Goal: Navigation & Orientation: Find specific page/section

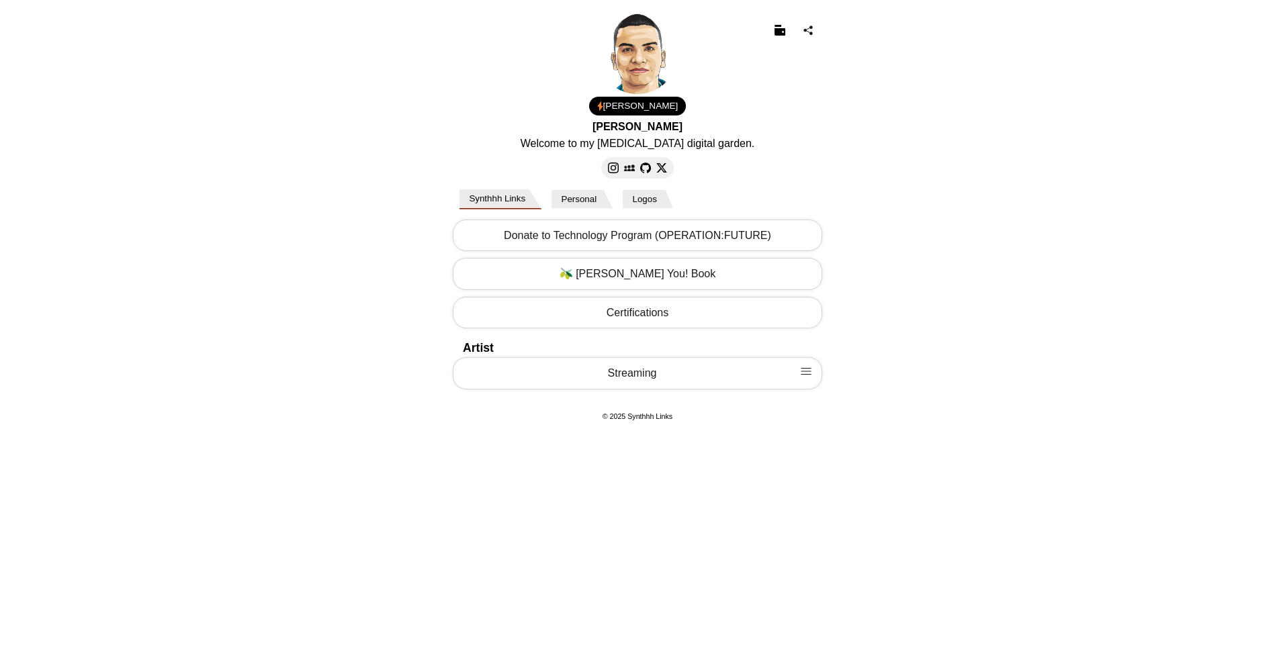
select select "US"
click at [339, 274] on body "[PERSON_NAME] Welcome to my [MEDICAL_DATA] digital garden. 1.00 USD Email Loadi…" at bounding box center [637, 218] width 1275 height 437
click at [780, 35] on img at bounding box center [779, 30] width 11 height 11
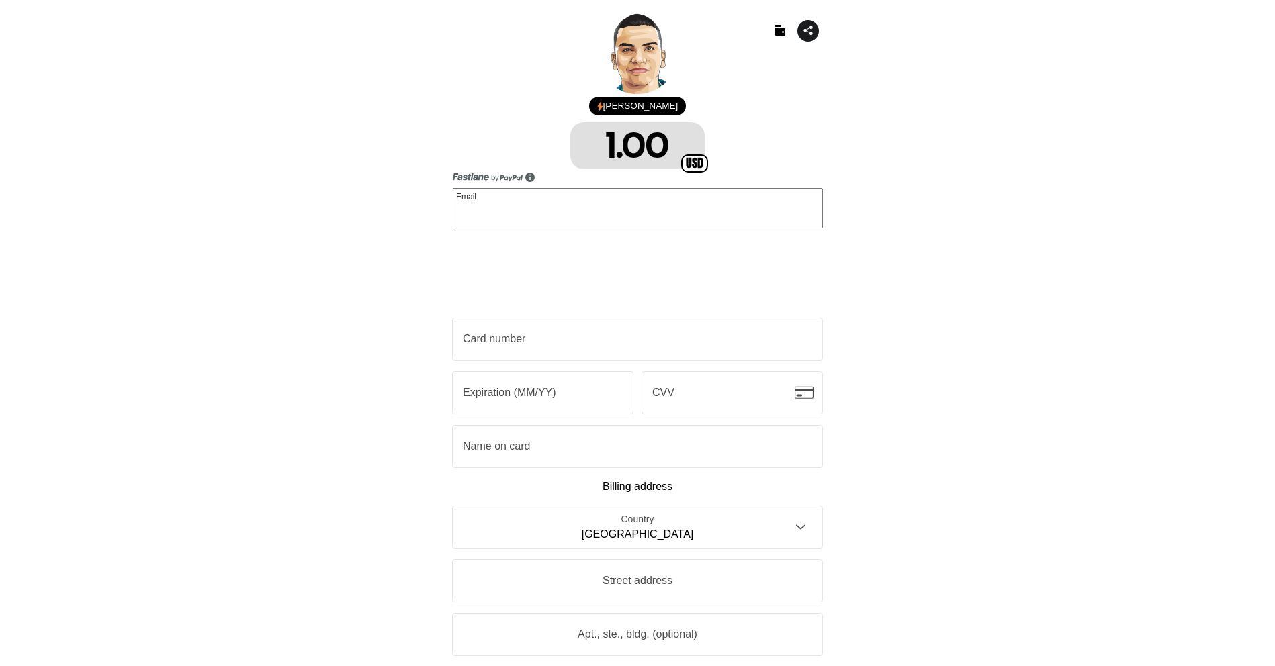
click at [812, 32] on img at bounding box center [808, 30] width 11 height 11
click at [778, 28] on img at bounding box center [779, 30] width 11 height 11
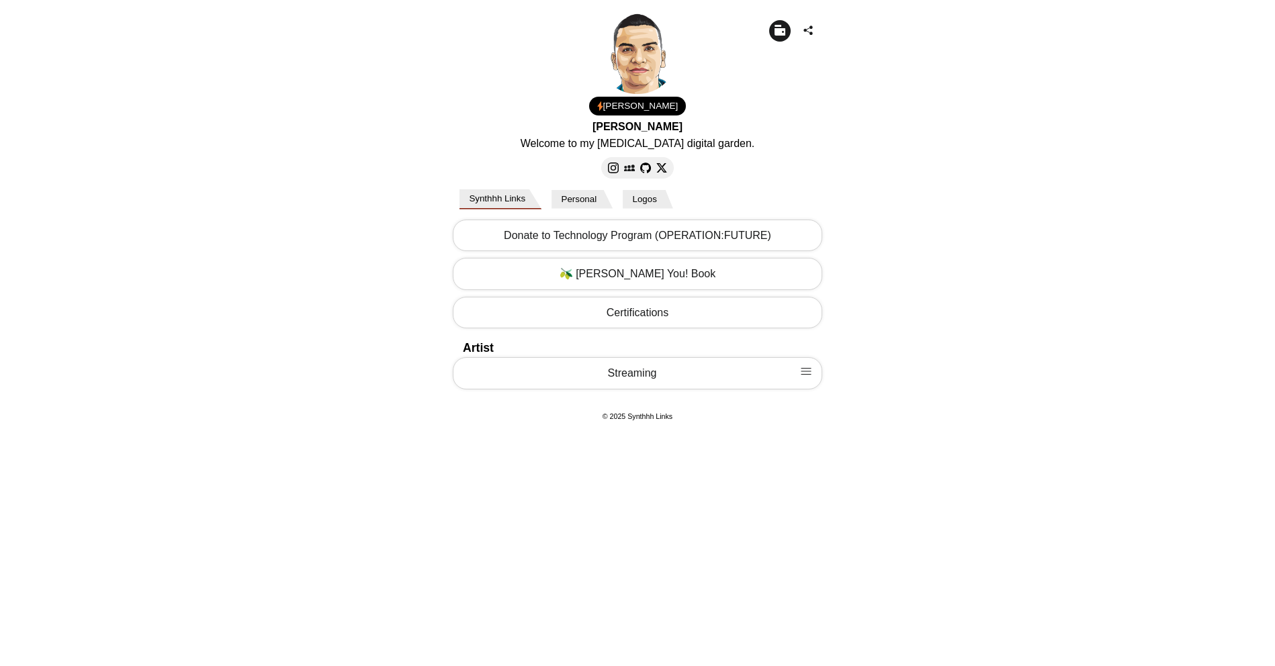
click at [777, 29] on img at bounding box center [779, 30] width 11 height 11
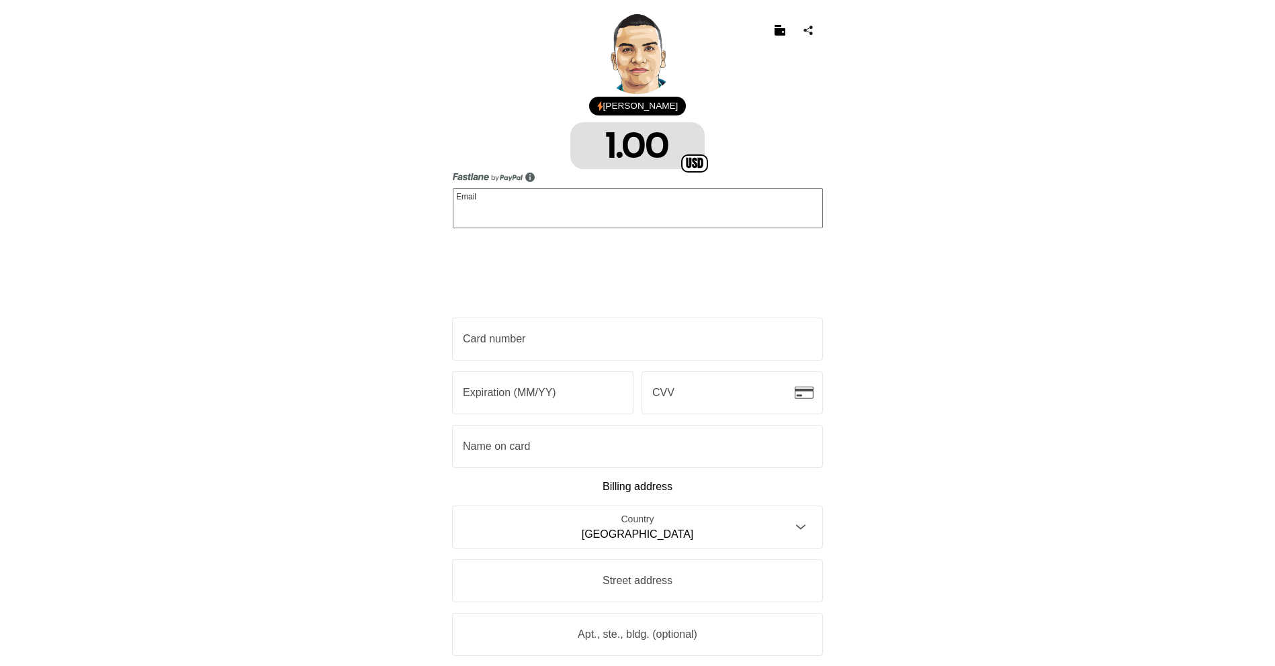
drag, startPoint x: 782, startPoint y: 34, endPoint x: 788, endPoint y: 46, distance: 14.1
click at [782, 34] on img at bounding box center [779, 30] width 11 height 11
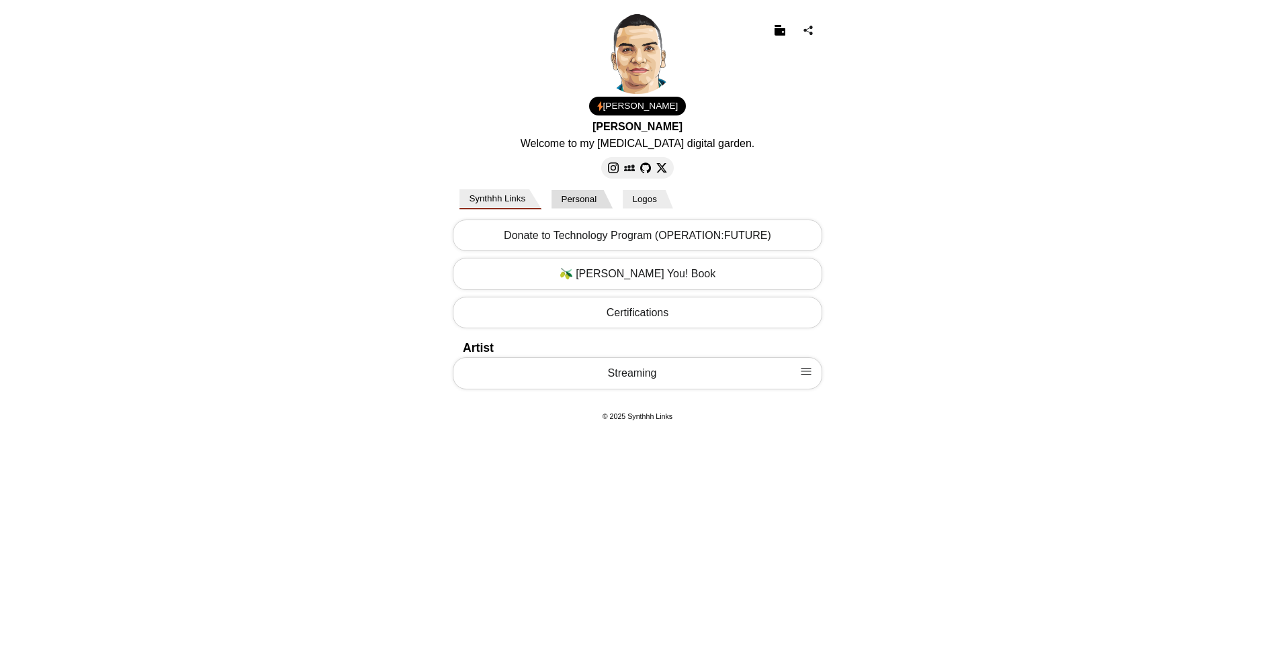
drag, startPoint x: 576, startPoint y: 202, endPoint x: 598, endPoint y: 199, distance: 21.7
click at [576, 202] on button "Personal" at bounding box center [581, 199] width 61 height 19
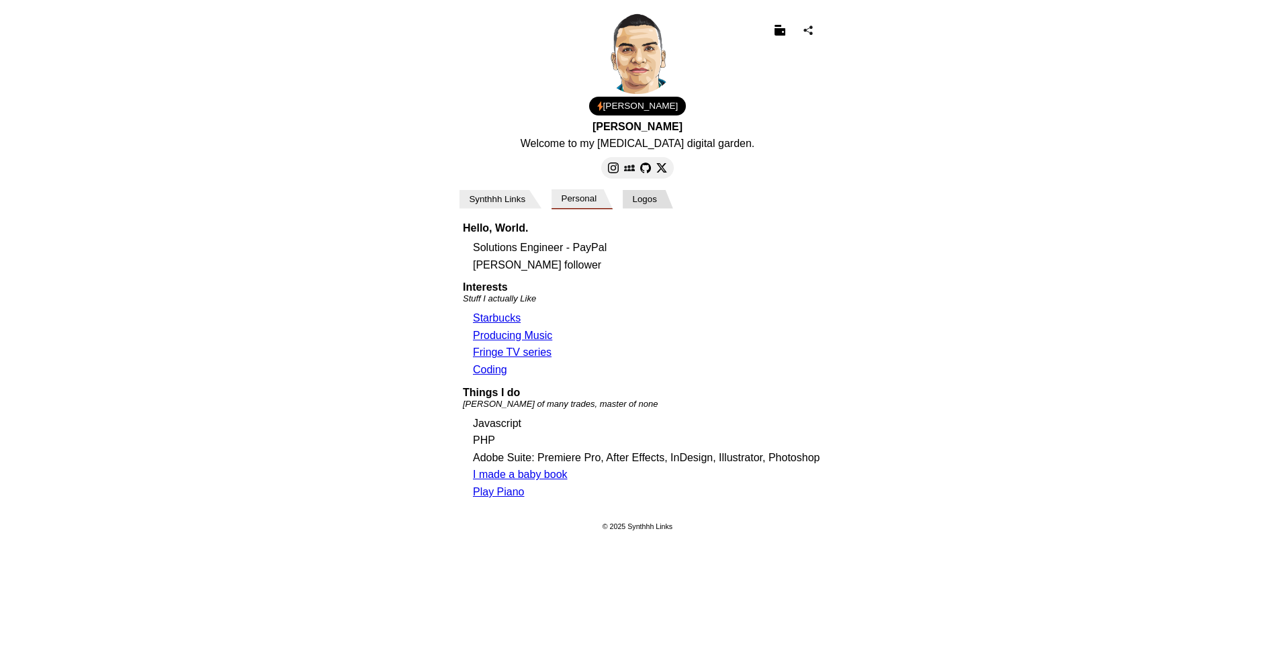
click at [657, 201] on button "Logos" at bounding box center [648, 199] width 50 height 19
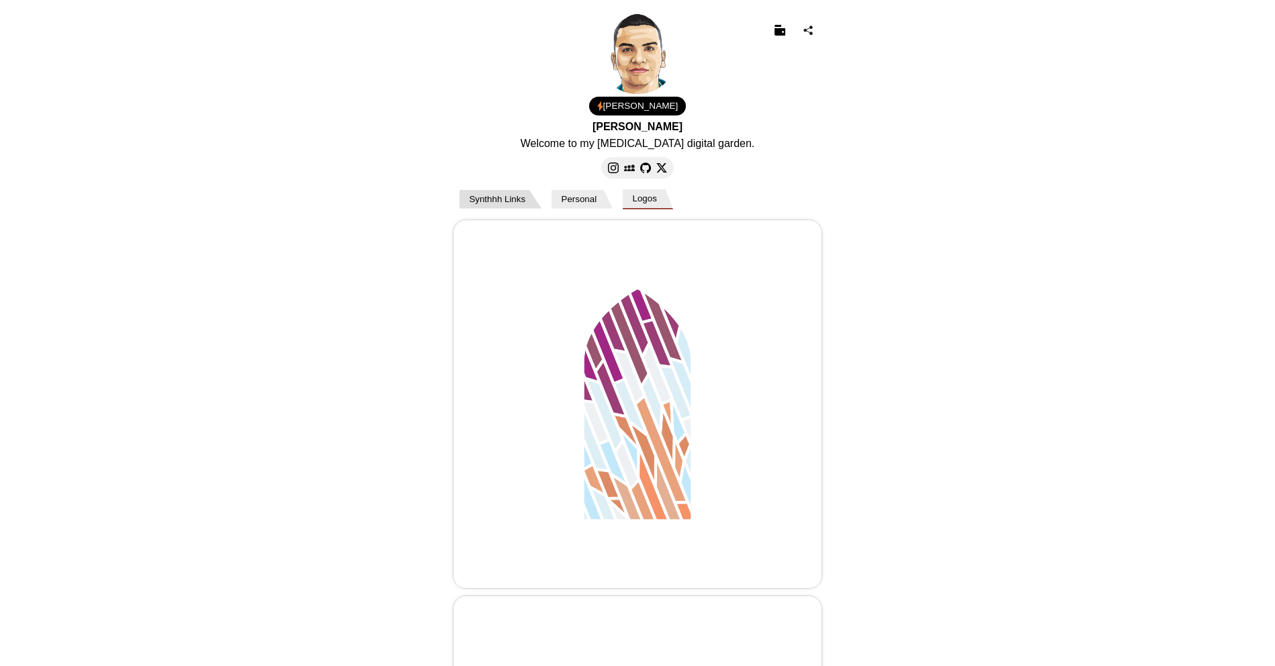
click at [497, 197] on button "Synthhh Links" at bounding box center [500, 199] width 82 height 19
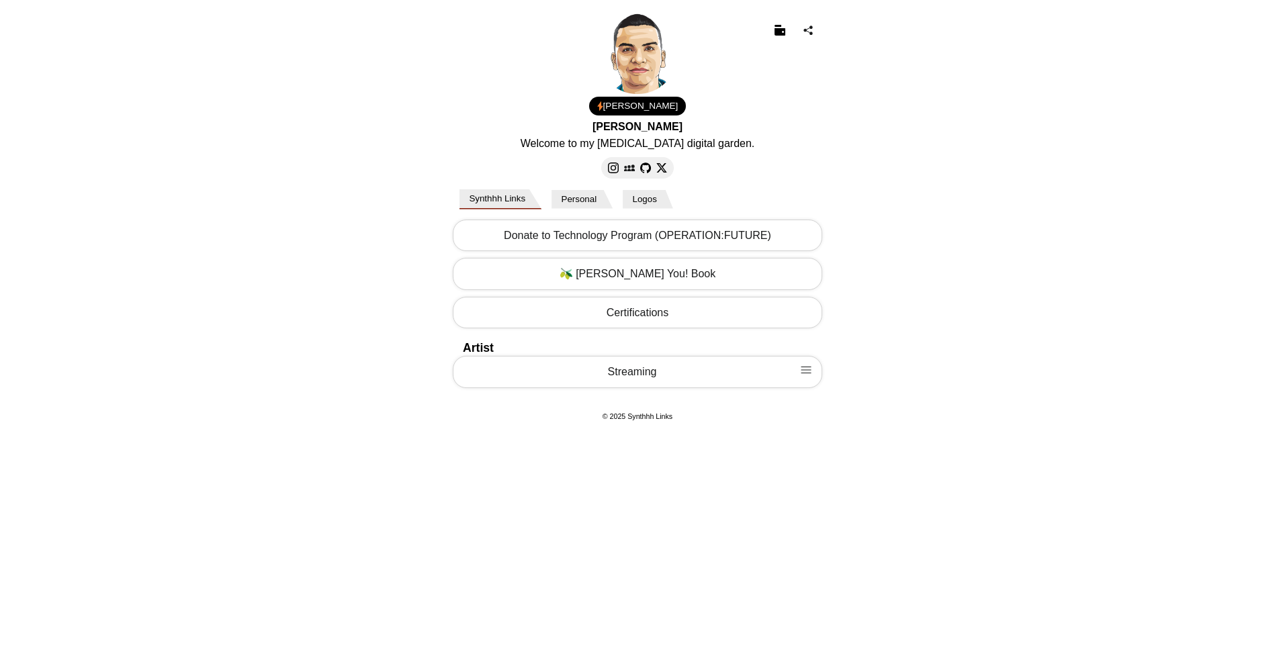
click at [725, 377] on link "Streaming" at bounding box center [637, 372] width 369 height 32
click at [316, 320] on body "[PERSON_NAME] Welcome to my [MEDICAL_DATA] digital garden. 1.00 USD Email Loadi…" at bounding box center [637, 251] width 1275 height 502
click at [582, 208] on button "Personal" at bounding box center [581, 199] width 61 height 19
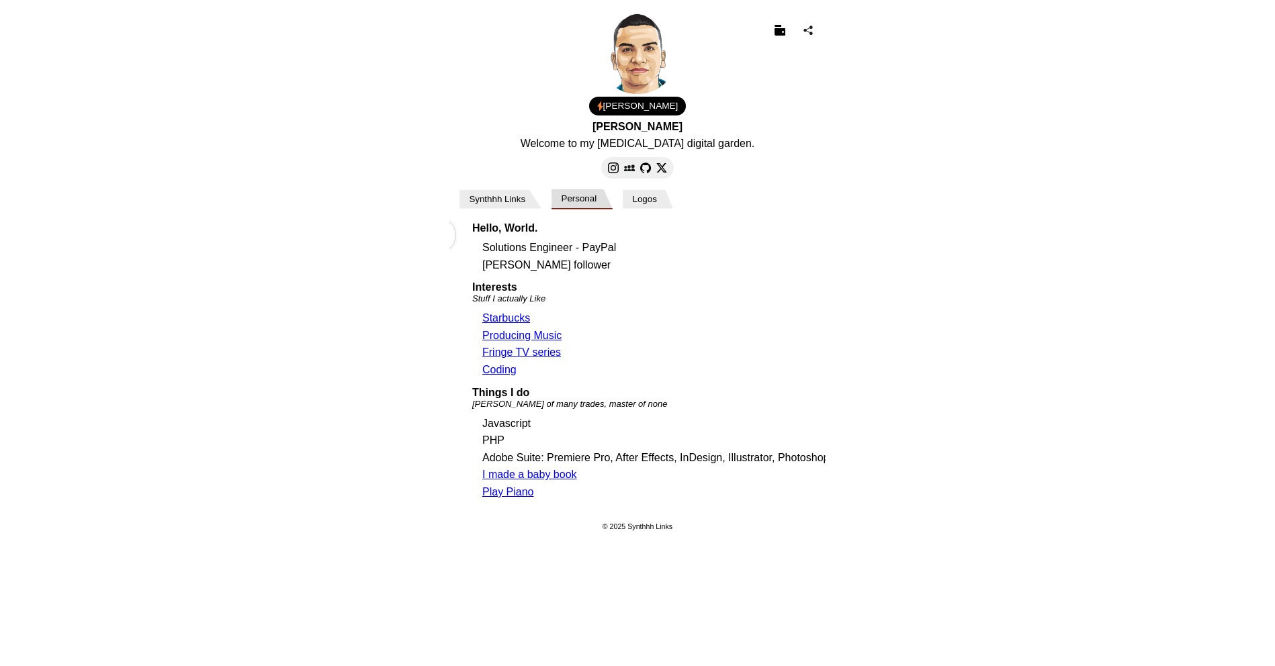
scroll to position [0, 376]
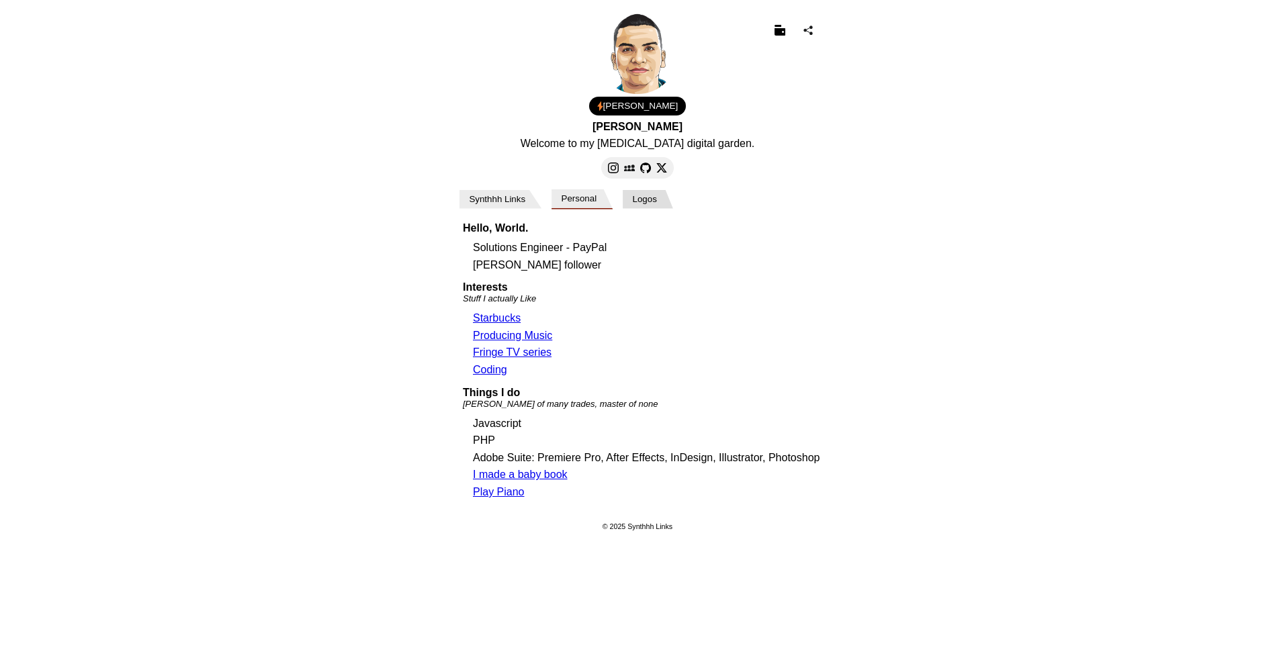
click at [656, 206] on button "Logos" at bounding box center [648, 199] width 50 height 19
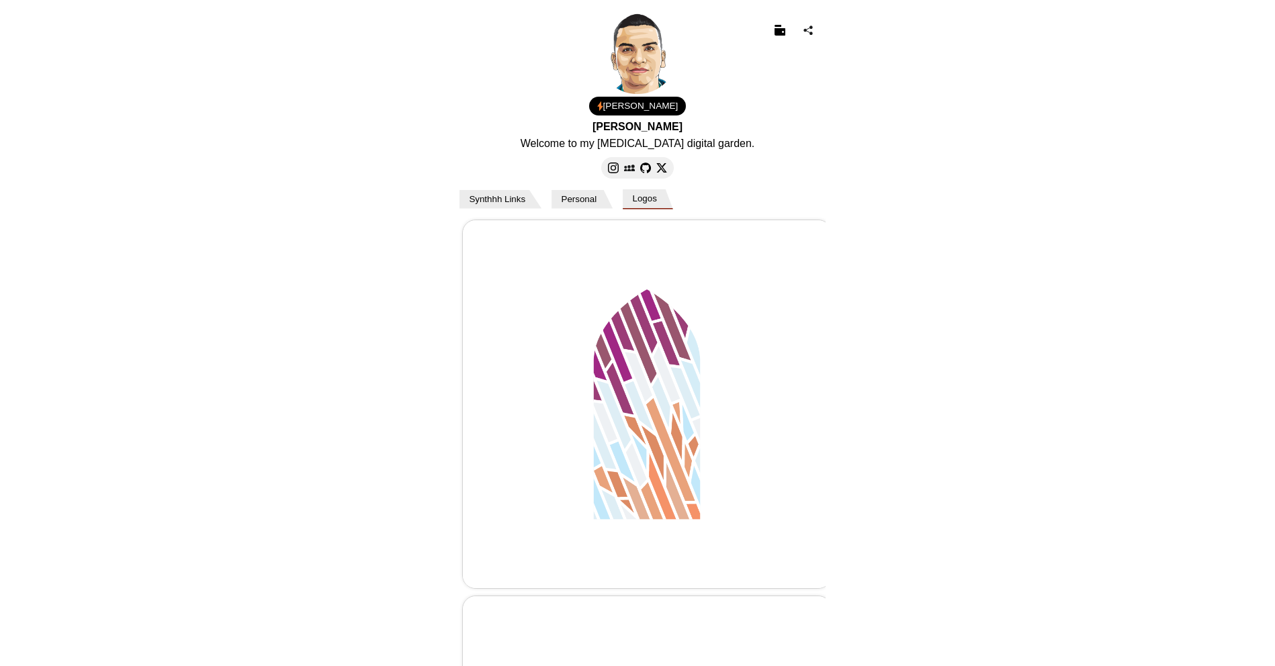
scroll to position [0, 752]
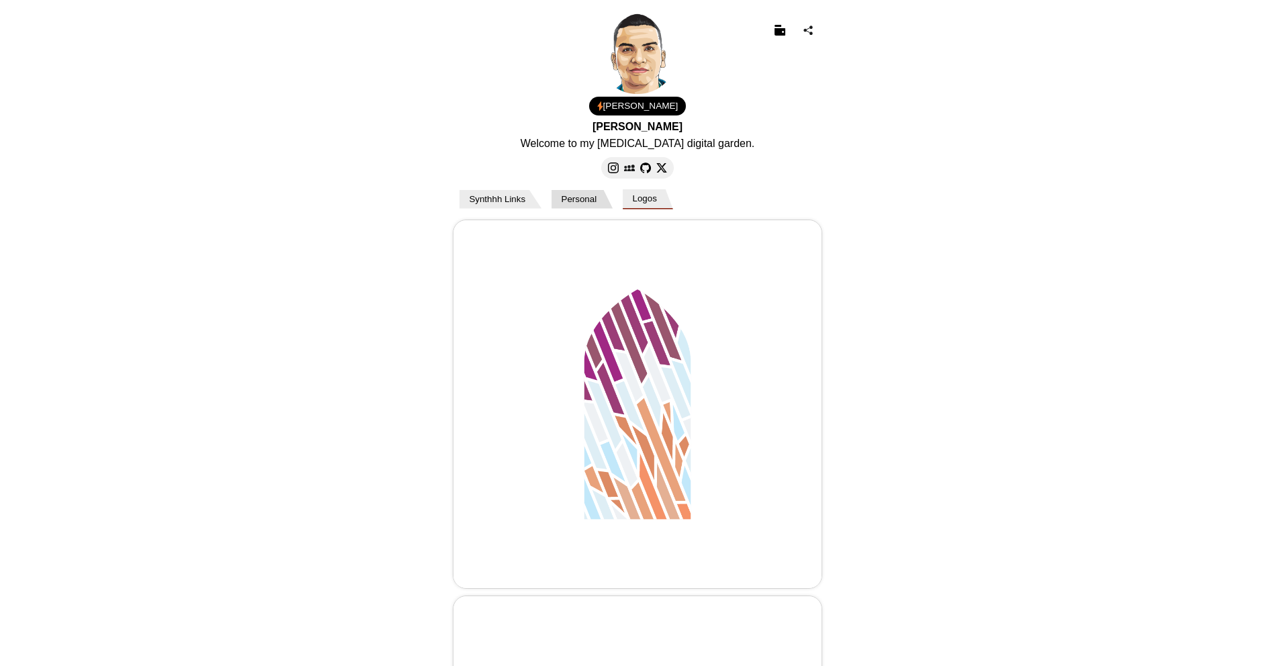
click at [610, 191] on button "Personal" at bounding box center [581, 199] width 61 height 19
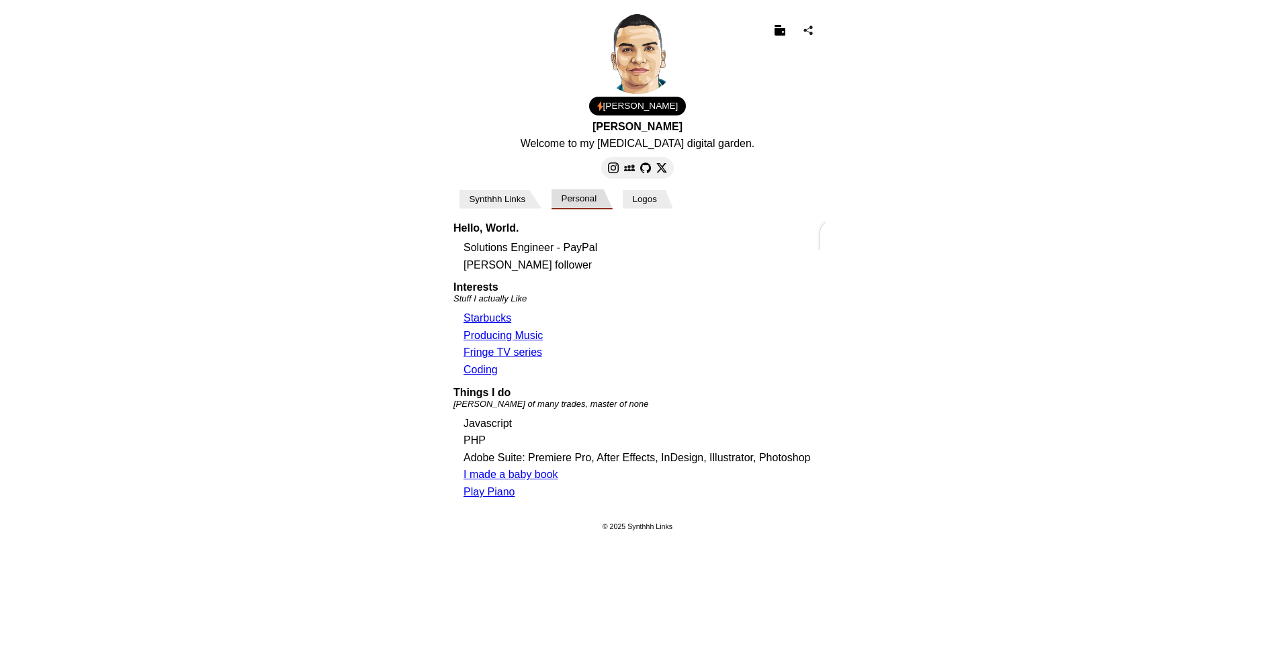
scroll to position [0, 376]
click at [522, 203] on button "Synthhh Links" at bounding box center [500, 199] width 82 height 19
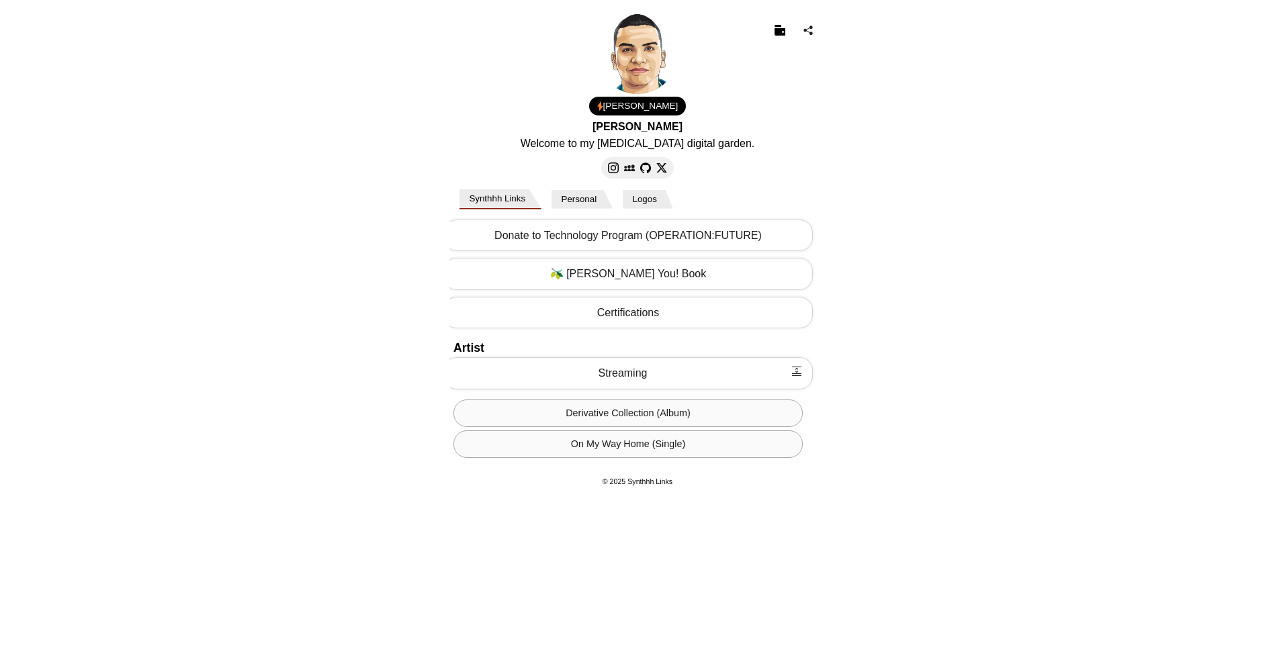
scroll to position [0, 0]
